Goal: Information Seeking & Learning: Learn about a topic

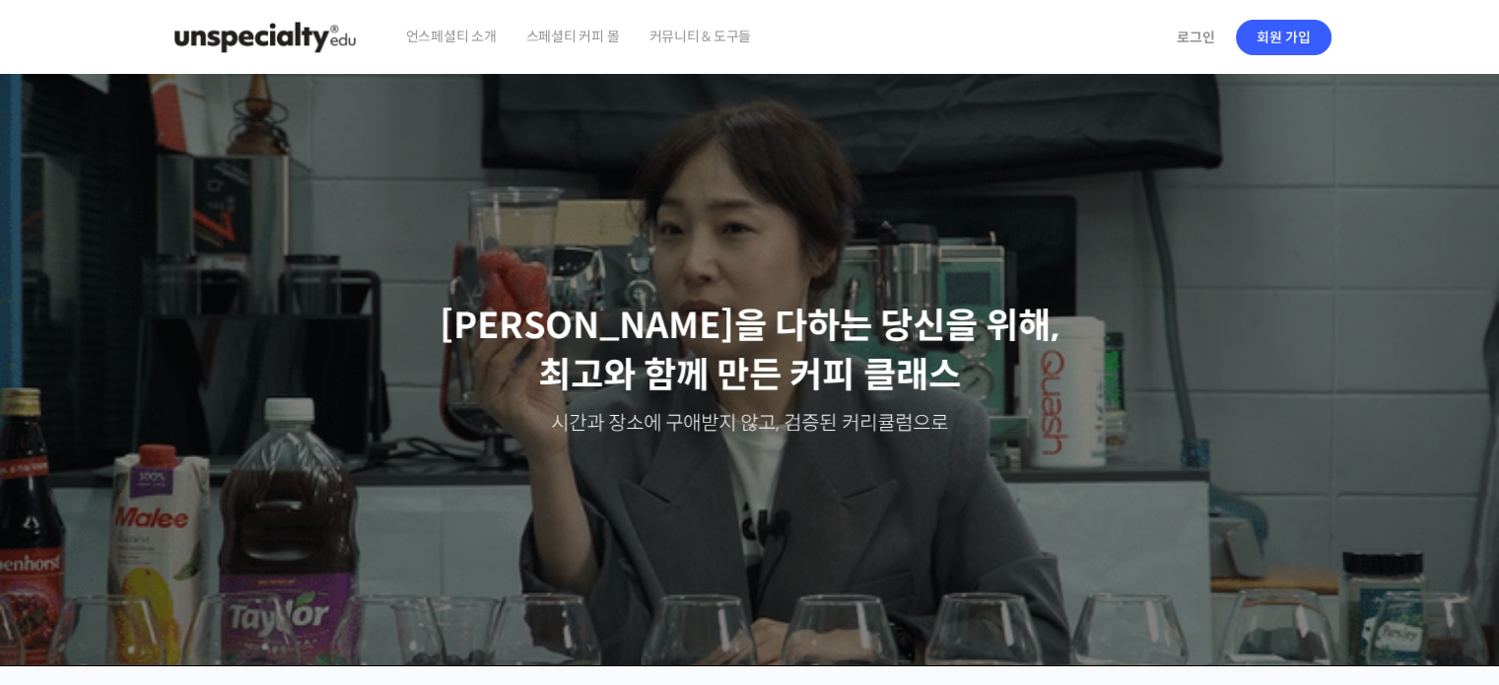
click at [686, 30] on span "커뮤니티 & 도구들" at bounding box center [699, 36] width 102 height 75
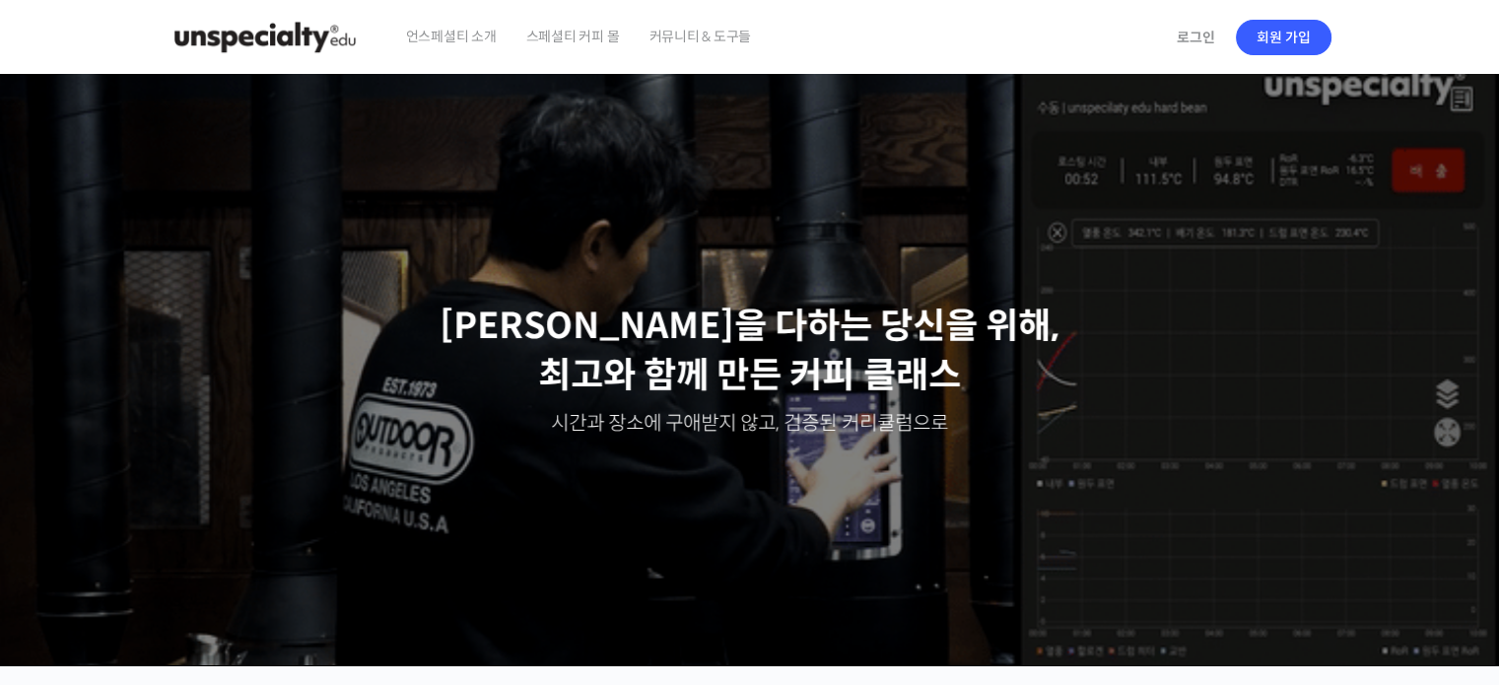
click at [546, 46] on span "스페셜티 커피 몰" at bounding box center [573, 36] width 94 height 75
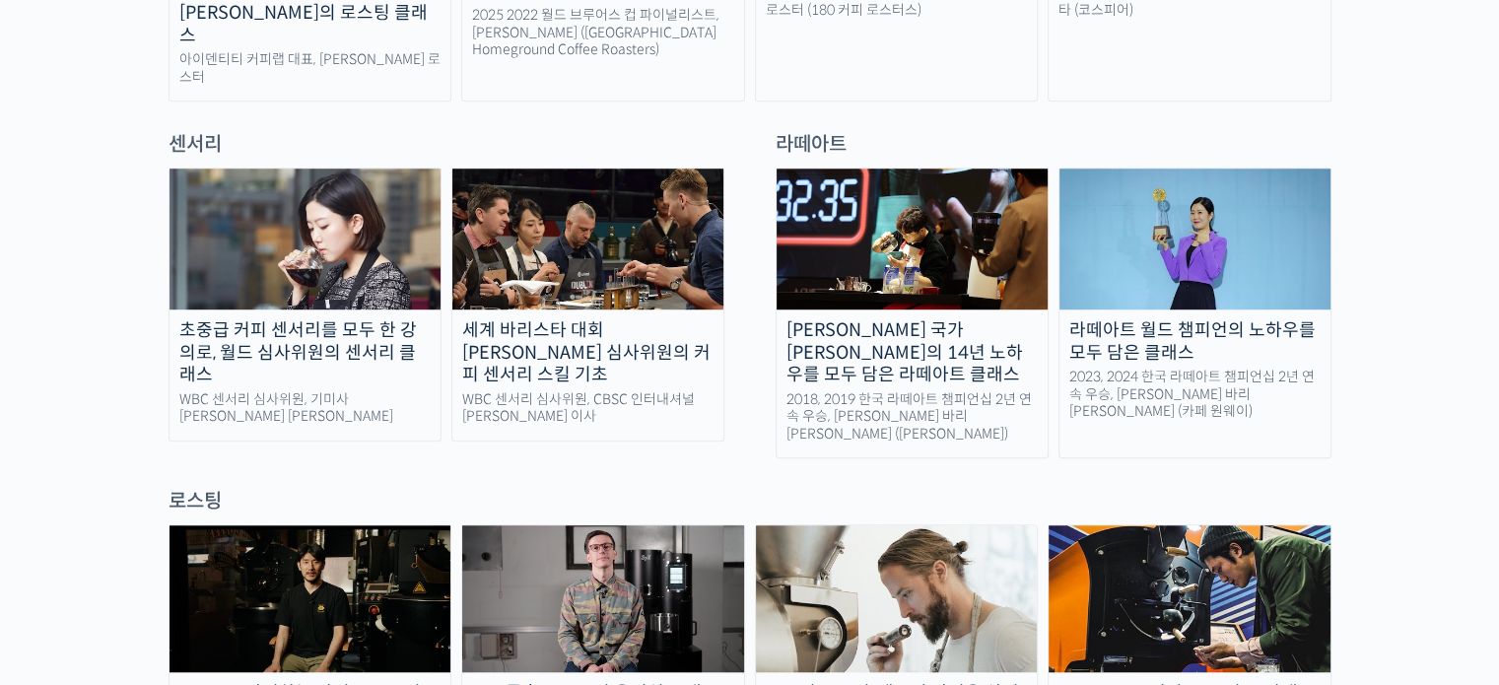
scroll to position [1478, 0]
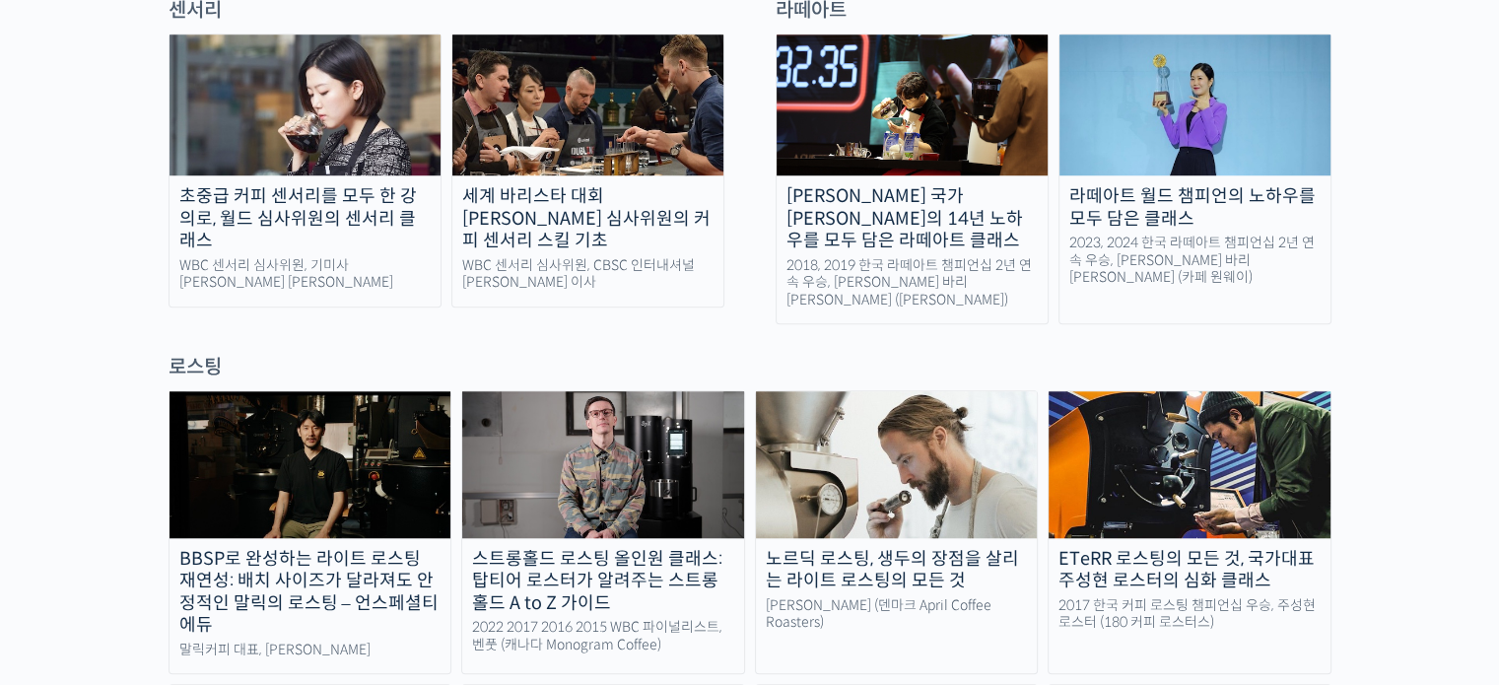
click at [554, 409] on img at bounding box center [603, 464] width 282 height 146
click at [926, 397] on img at bounding box center [897, 464] width 282 height 146
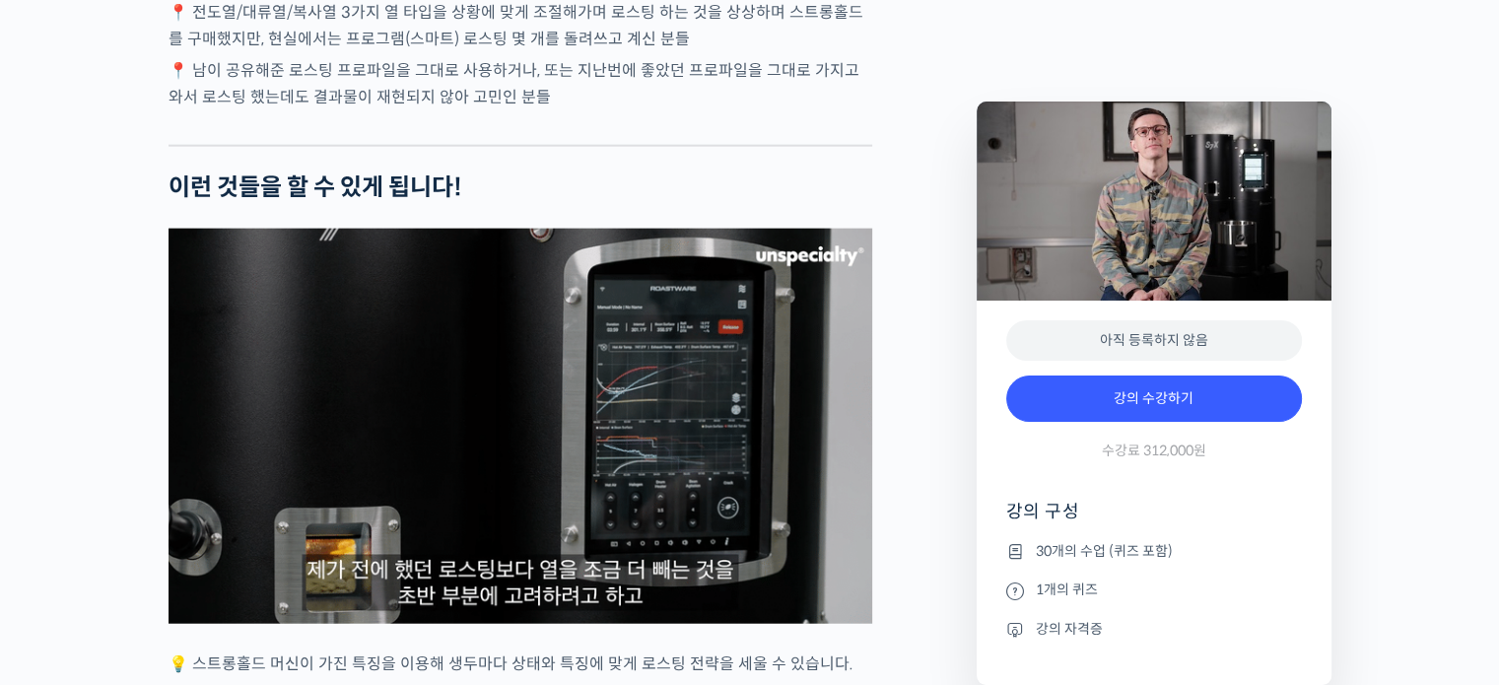
scroll to position [4828, 0]
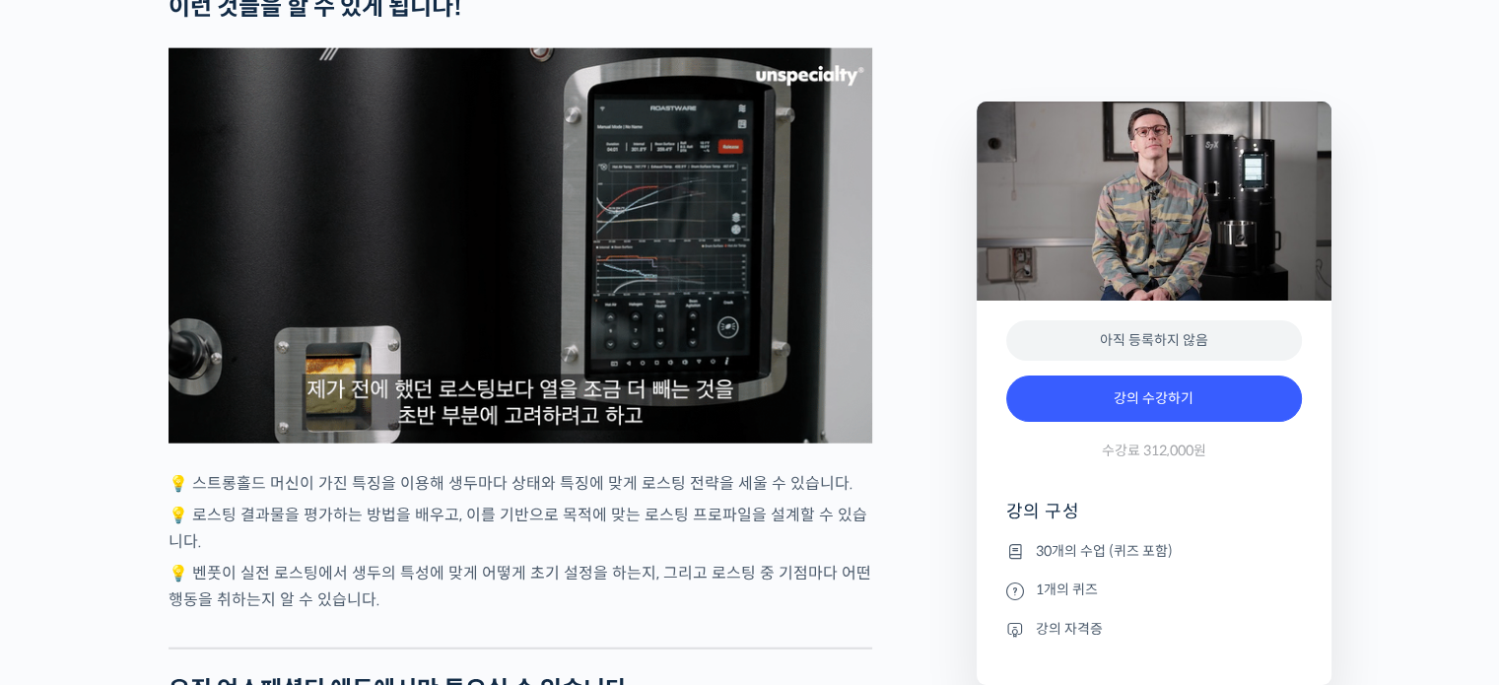
type input "[EMAIL_ADDRESS][DOMAIN_NAME]"
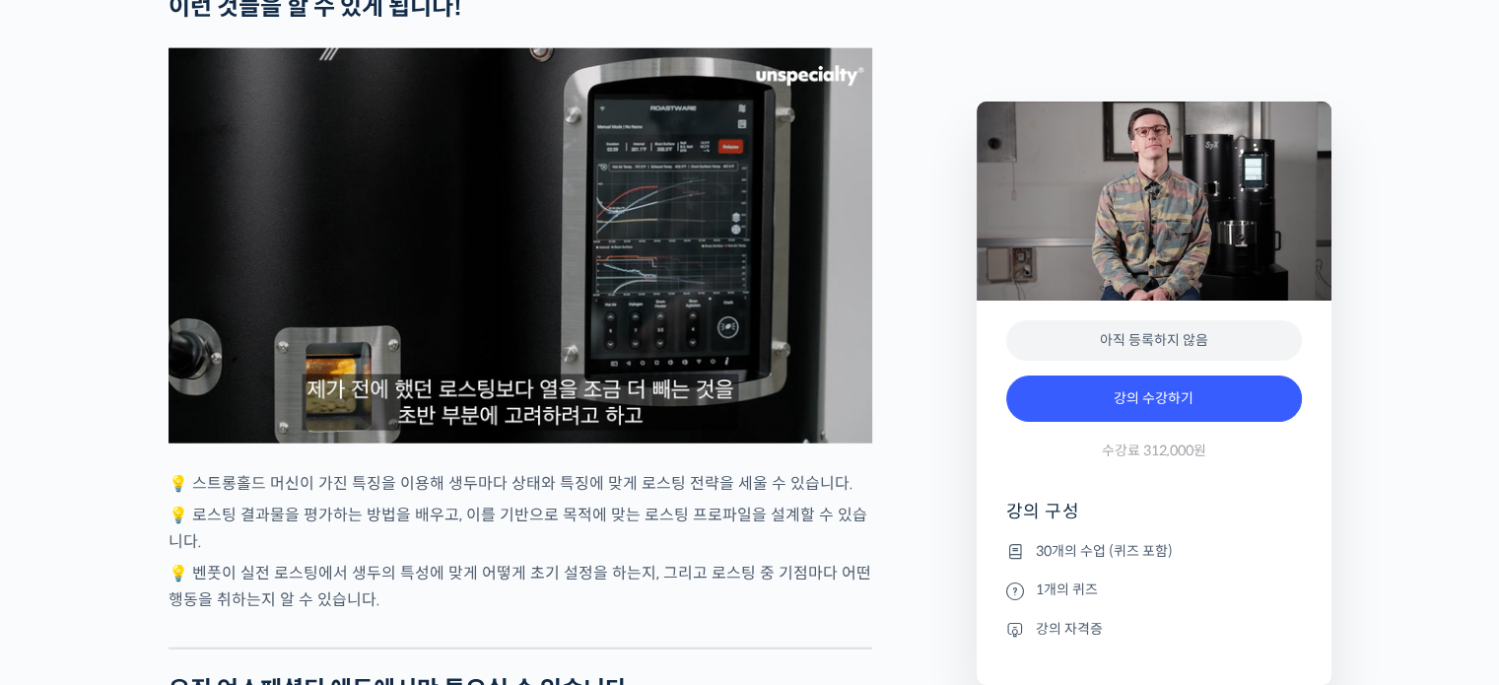
click at [740, 390] on img at bounding box center [520, 245] width 704 height 395
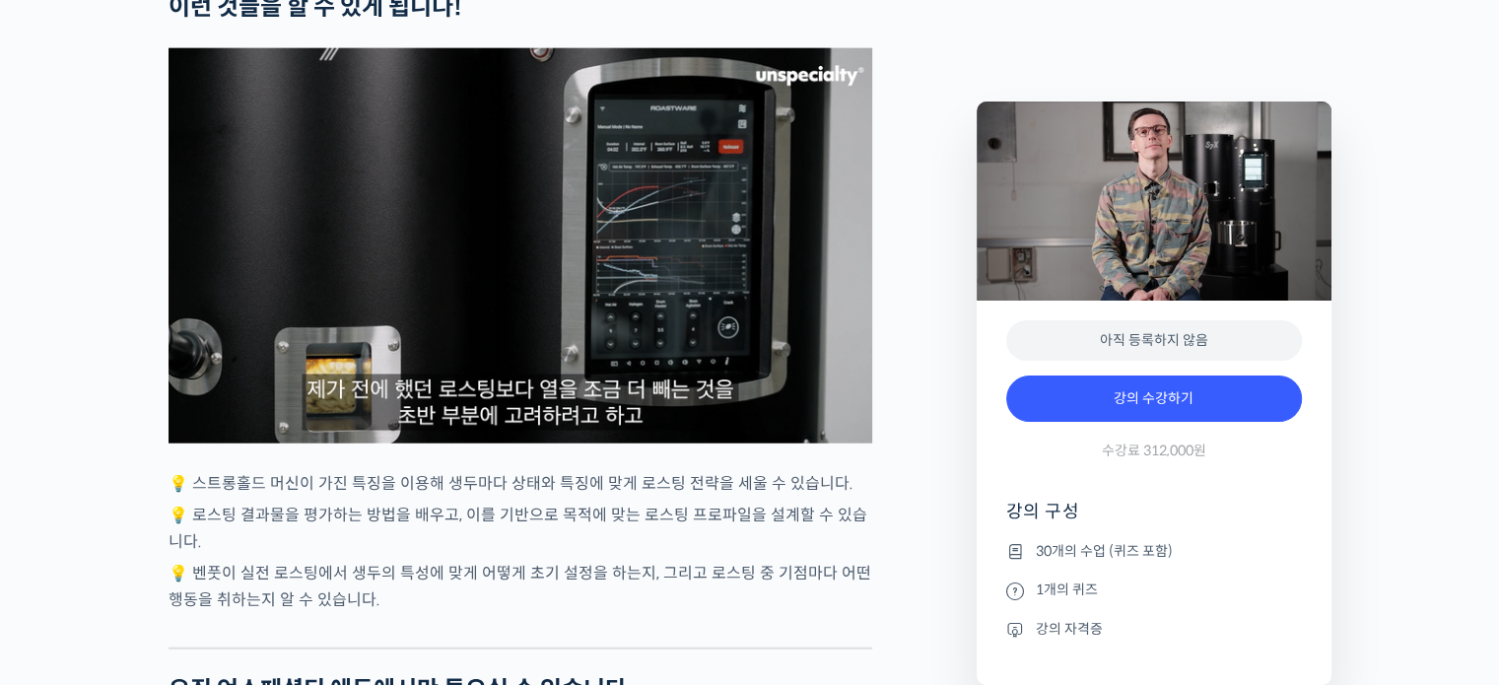
click at [700, 285] on img at bounding box center [520, 245] width 704 height 395
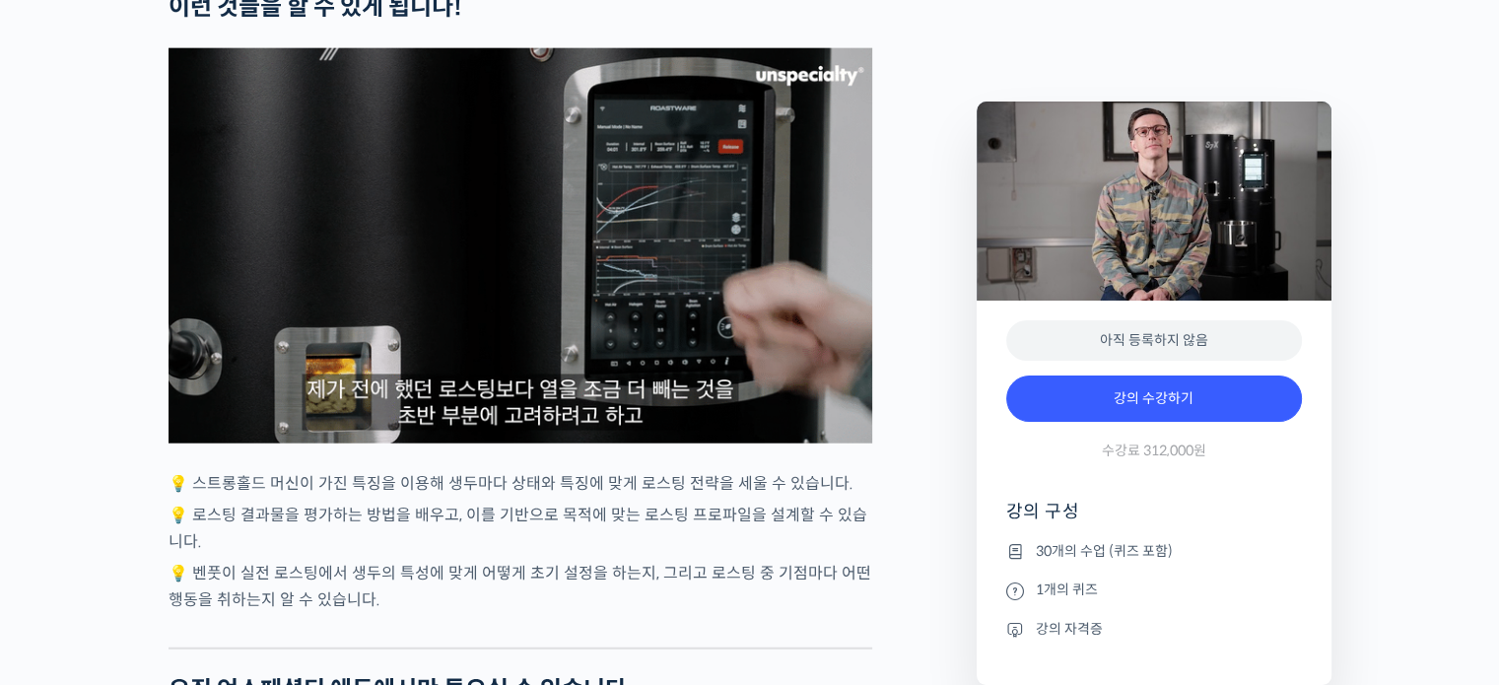
click at [796, 555] on p "💡 로스팅 결과물을 평가하는 방법을 배우고, 이를 기반으로 목적에 맞는 로스팅 프로파일을 설계할 수 있습니다." at bounding box center [520, 528] width 704 height 53
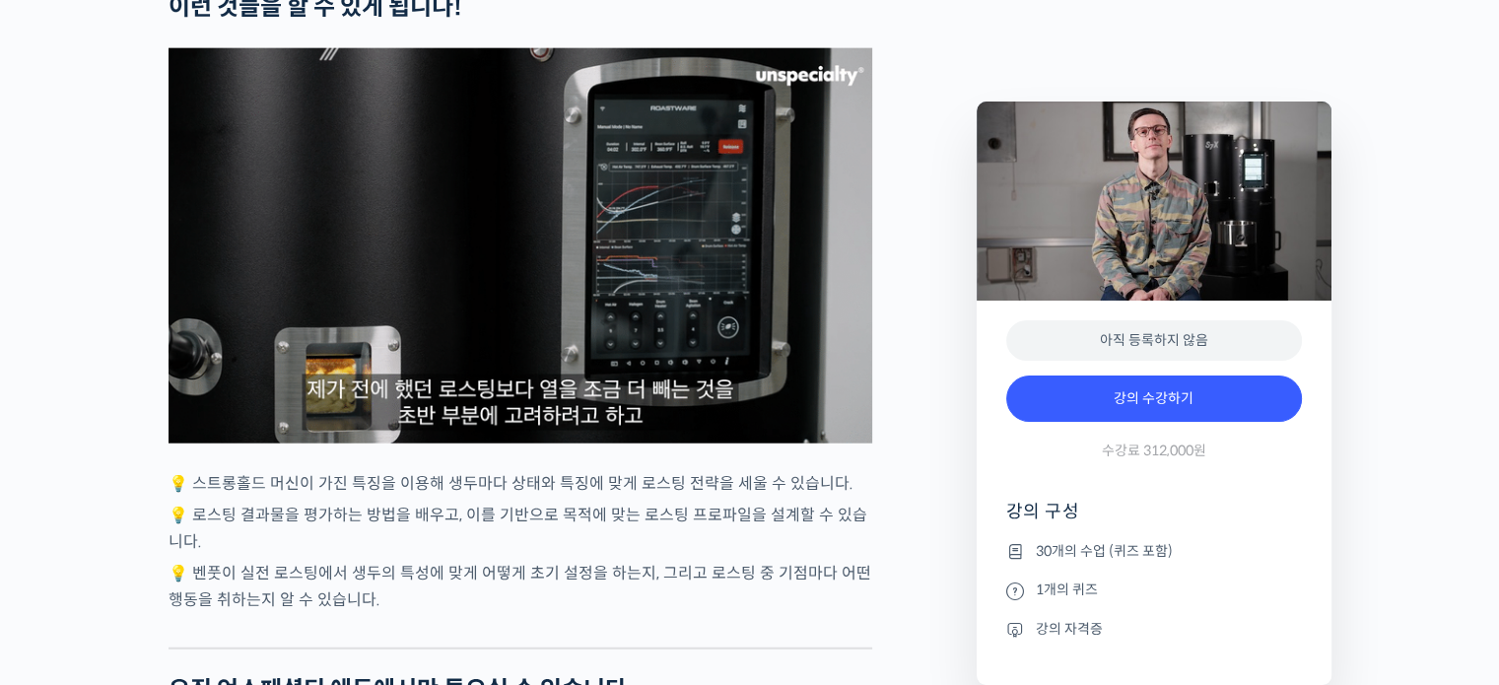
click at [741, 397] on img at bounding box center [520, 245] width 704 height 395
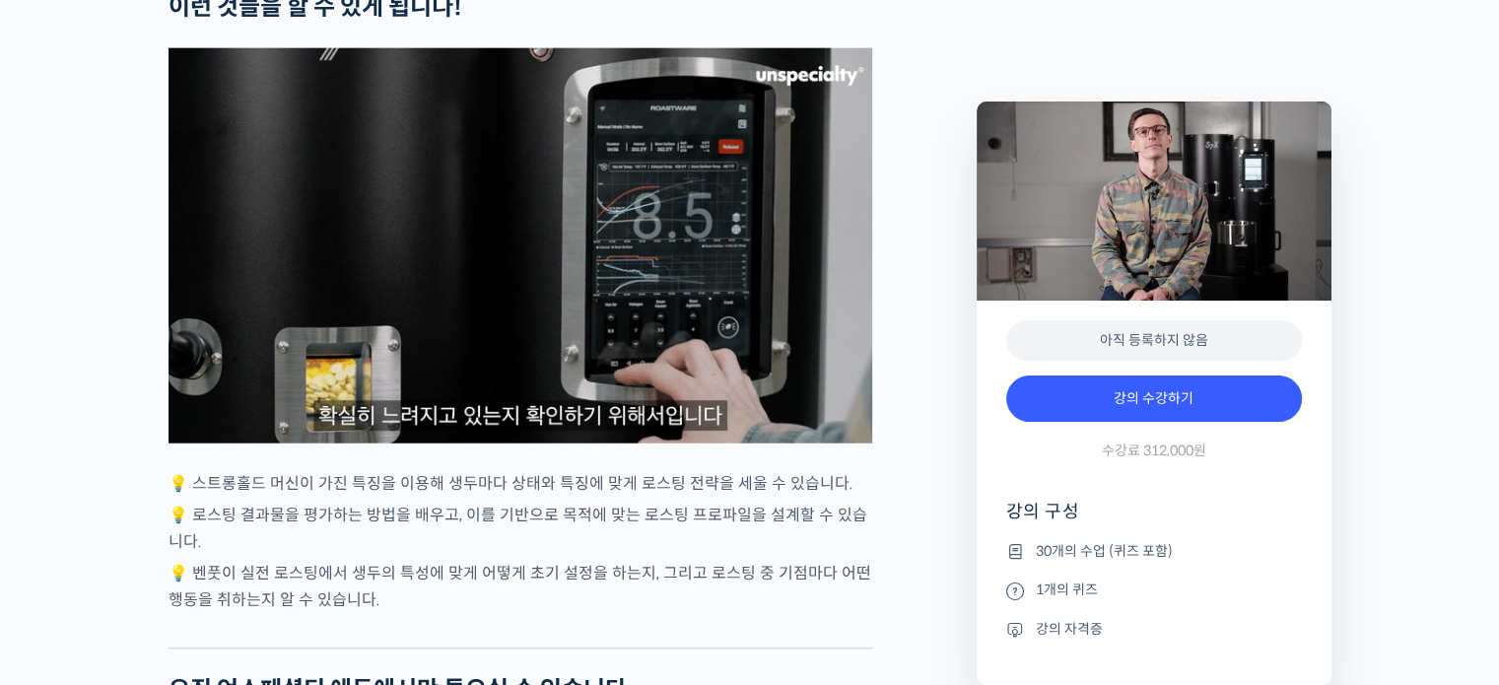
click at [821, 383] on img at bounding box center [520, 245] width 704 height 395
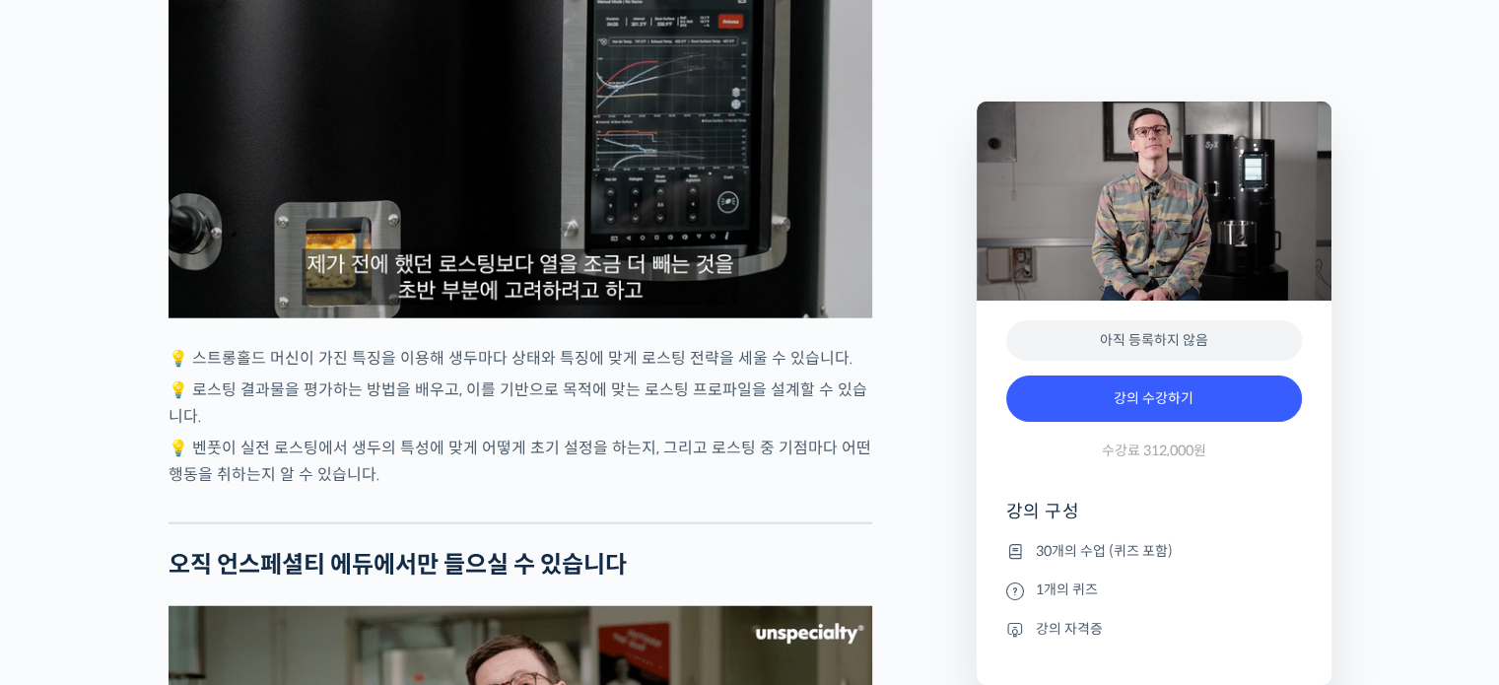
scroll to position [5025, 0]
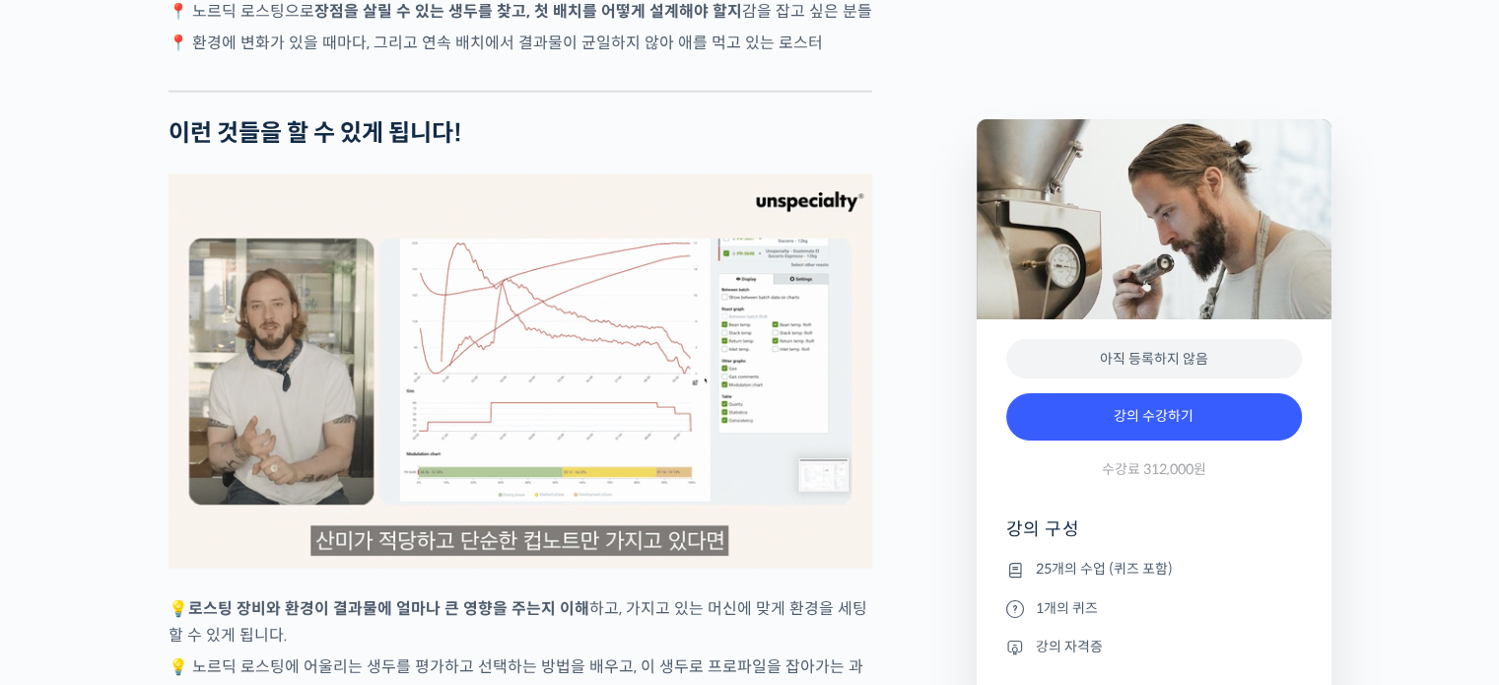
scroll to position [4434, 0]
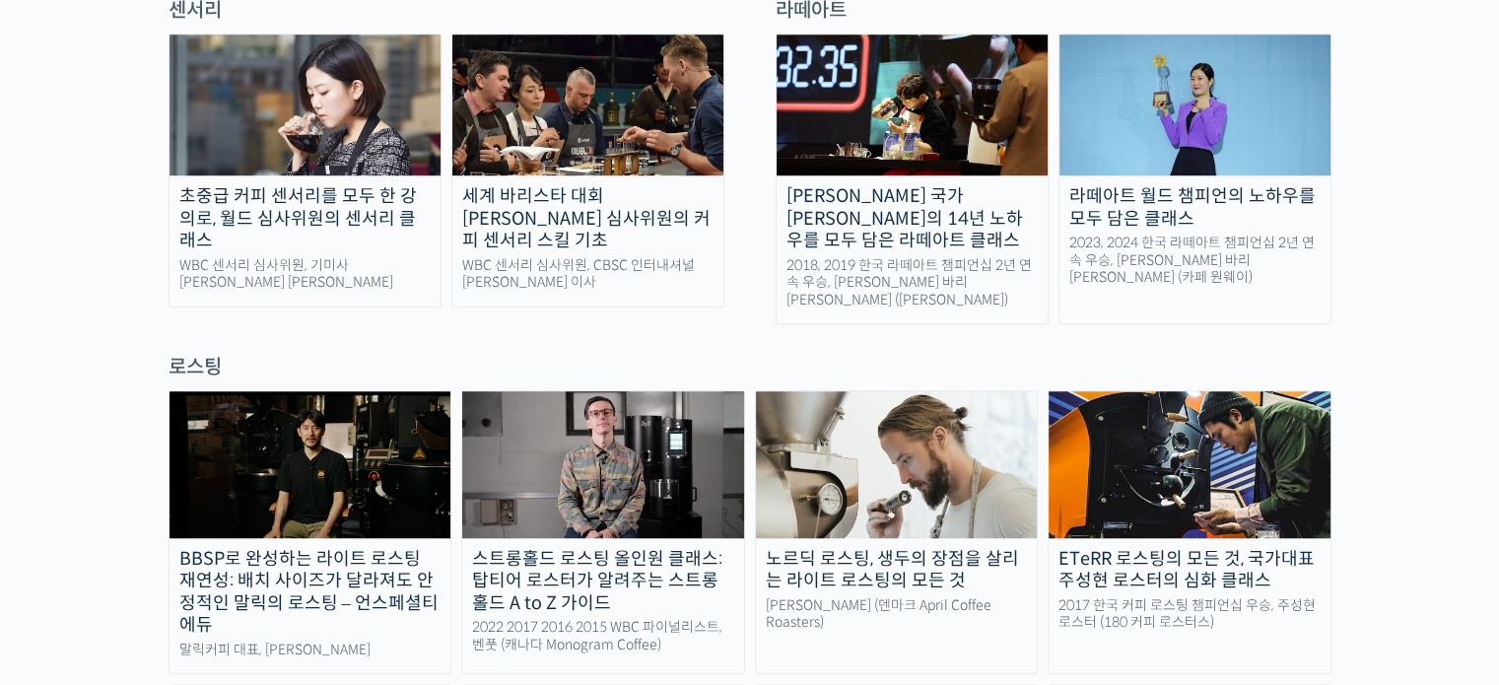
click at [1340, 128] on div "[PERSON_NAME] 국가[PERSON_NAME]의 14년 노하우를 모두 담은 라떼아트 클래스 2018, 2019 한국 라떼아트 챔피언십 …" at bounding box center [1053, 179] width 575 height 291
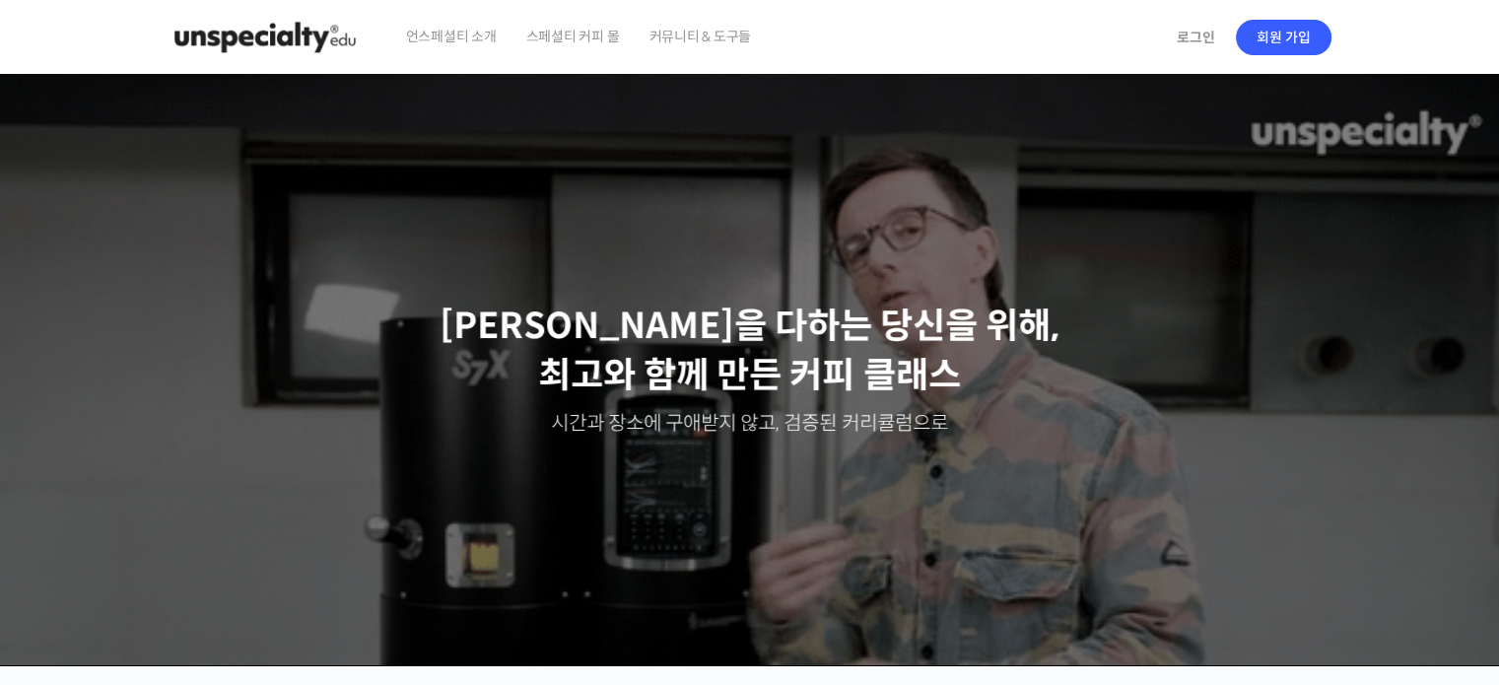
click at [602, 42] on span "스페셜티 커피 몰" at bounding box center [573, 36] width 94 height 75
